Goal: Navigation & Orientation: Find specific page/section

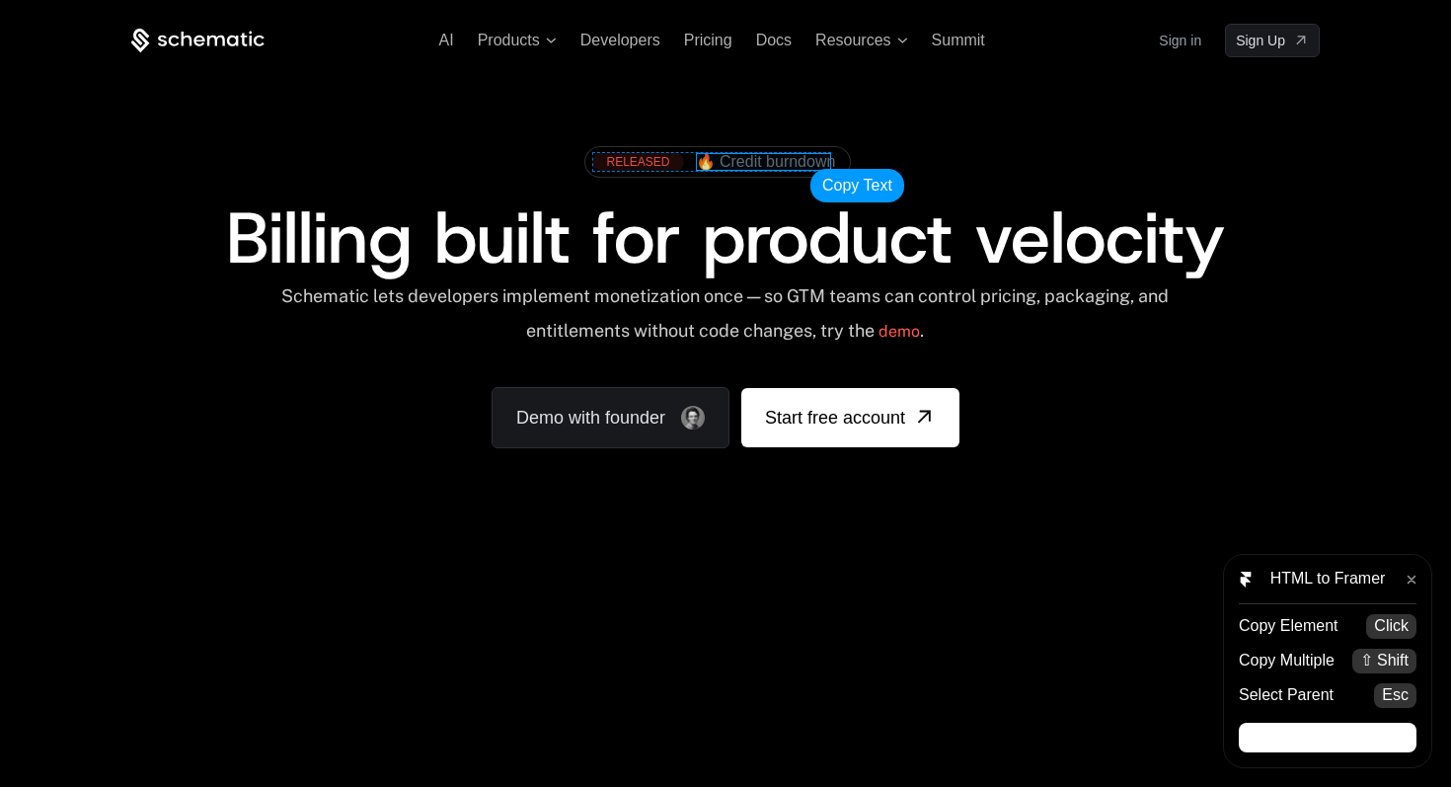
click at [785, 162] on span "🔥 Credit burndown" at bounding box center [766, 162] width 140 height 18
click at [777, 164] on span "🔥 Credit burndown" at bounding box center [766, 162] width 140 height 18
click at [646, 161] on div "RELEASED" at bounding box center [637, 162] width 91 height 20
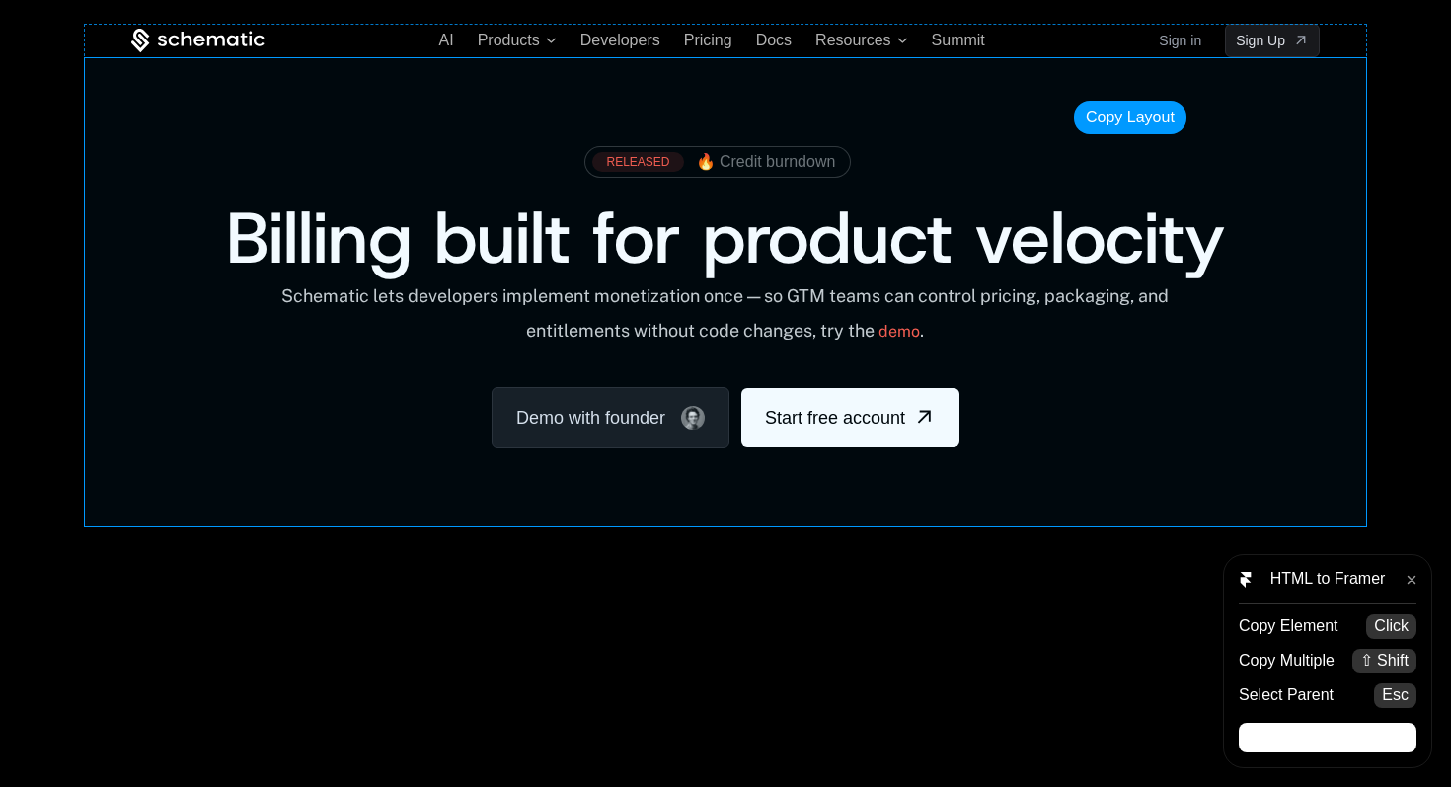
click at [1048, 94] on div "RELEASED 🔥 Credit burndown Billing built for product velocity Schematic lets de…" at bounding box center [725, 292] width 1283 height 470
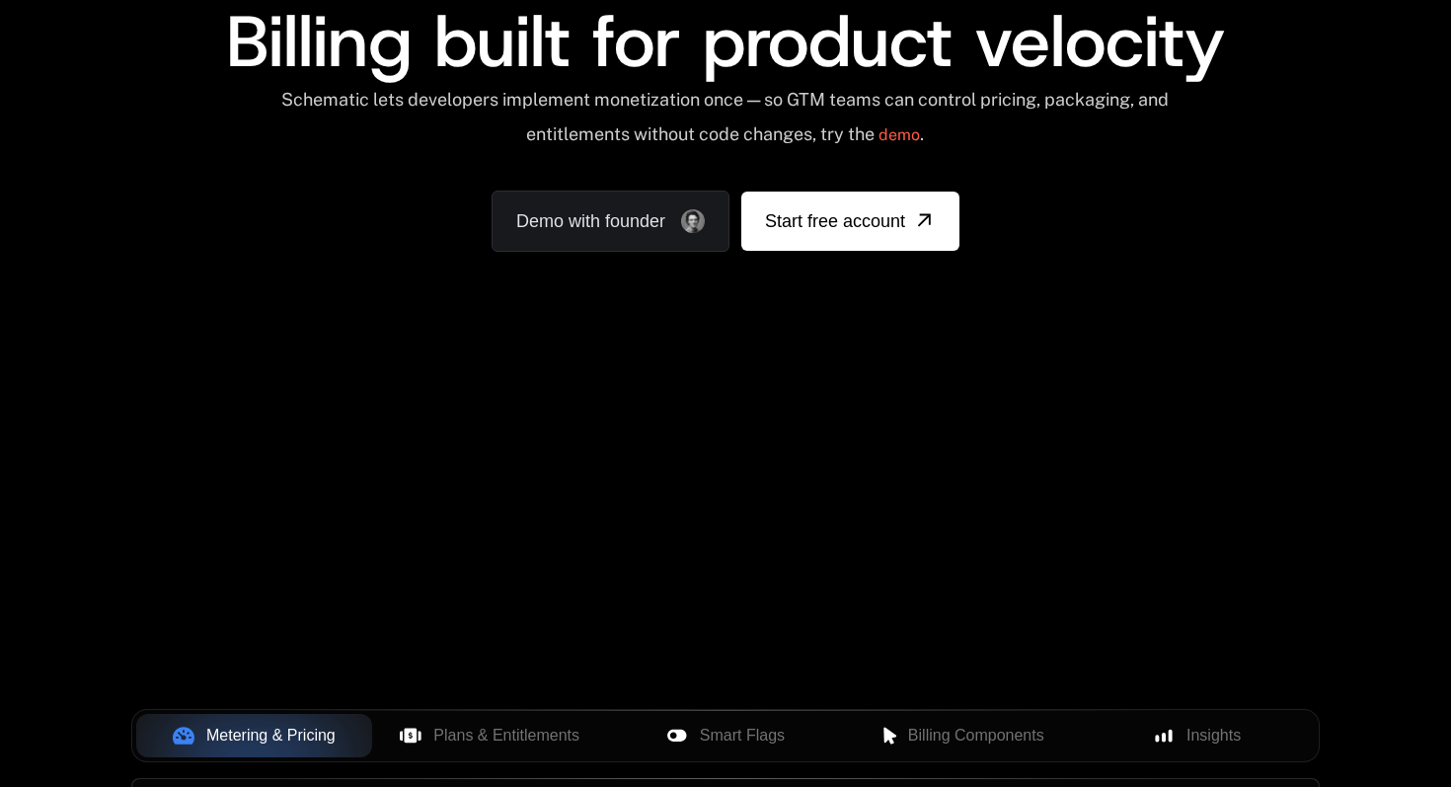
scroll to position [197, 0]
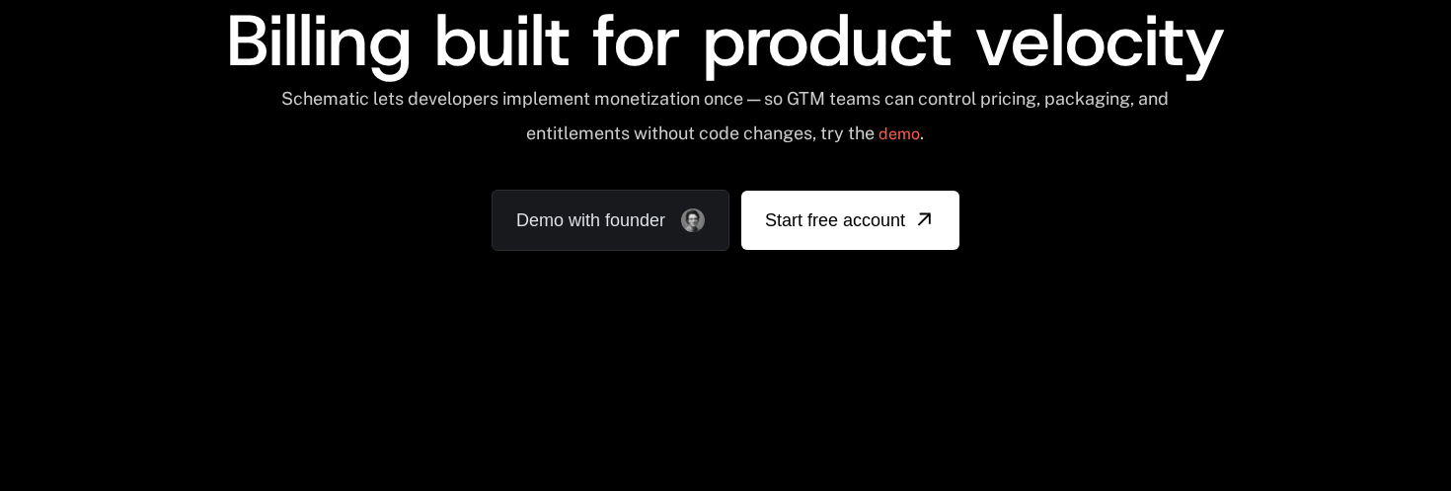
click at [810, 463] on div "Your browser does not support the video tag." at bounding box center [725, 384] width 1283 height 831
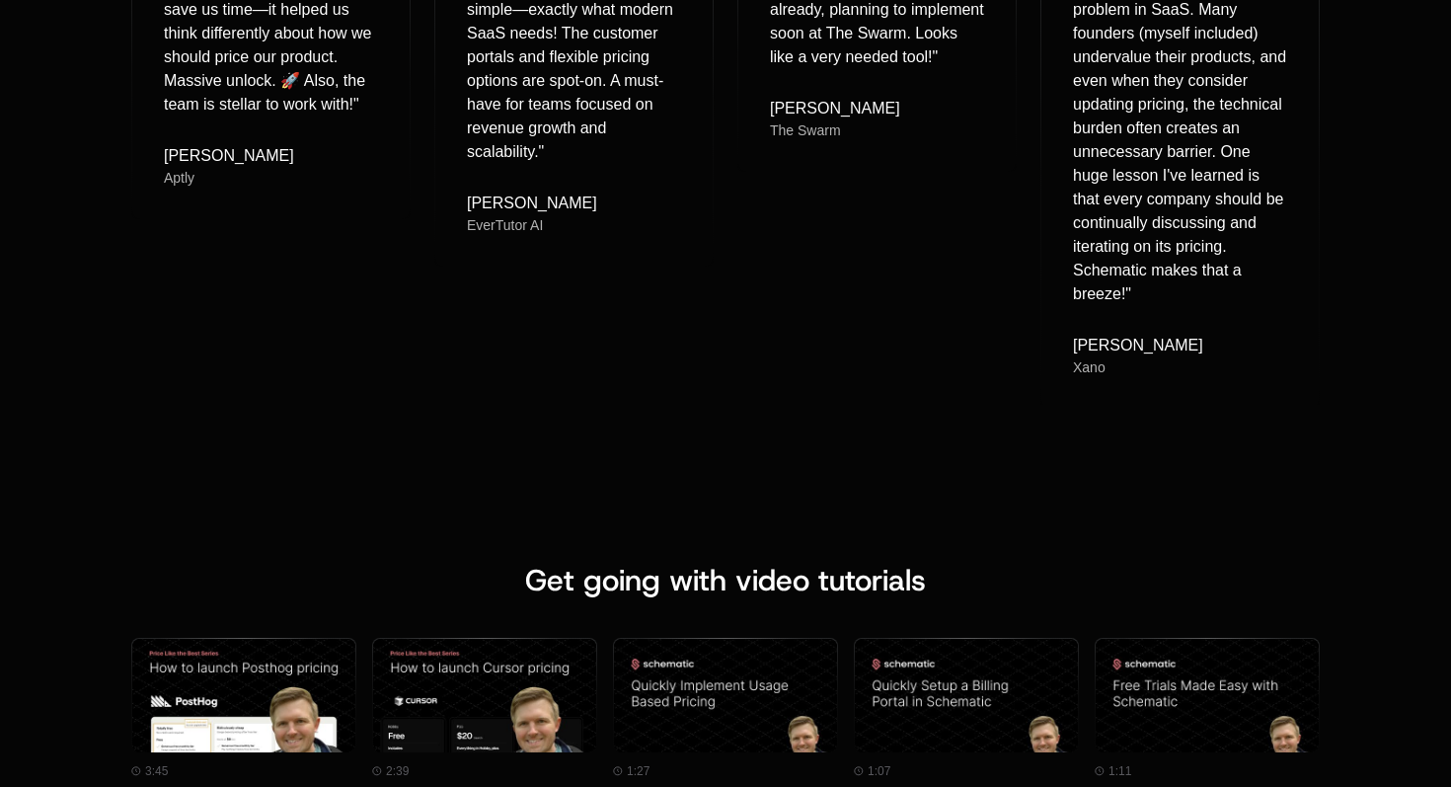
scroll to position [8337, 0]
